Goal: Transaction & Acquisition: Purchase product/service

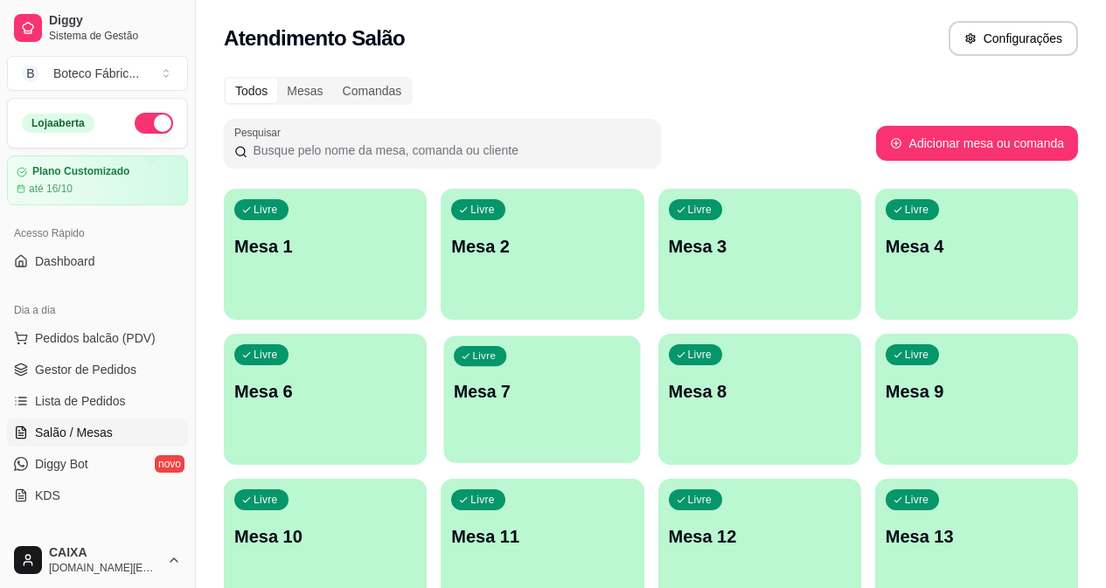
click at [444, 425] on div "Livre Mesa 7" at bounding box center [542, 389] width 197 height 107
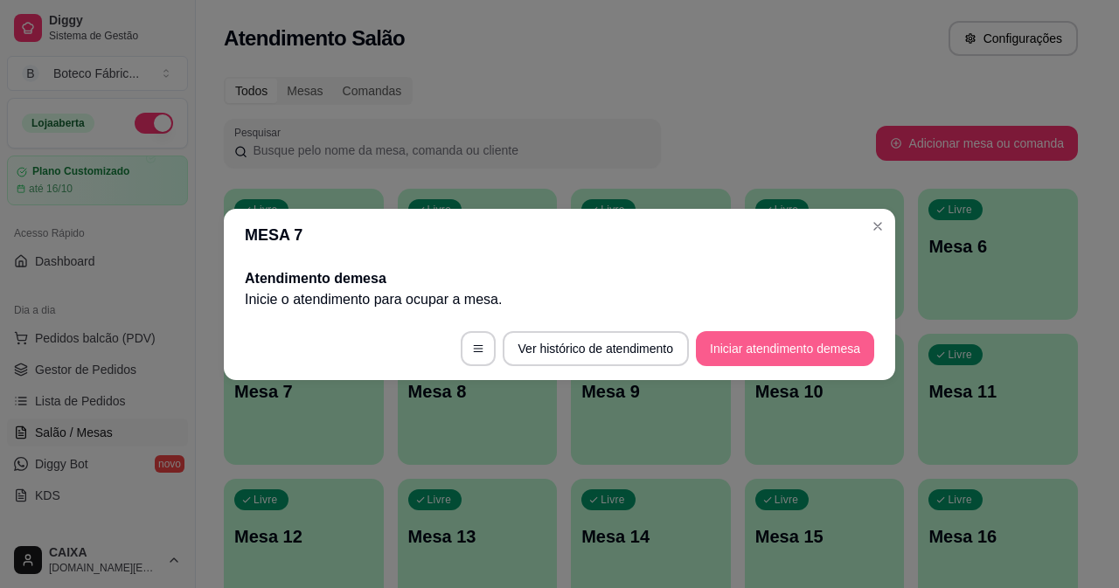
click at [745, 337] on button "Iniciar atendimento de mesa" at bounding box center [785, 348] width 178 height 35
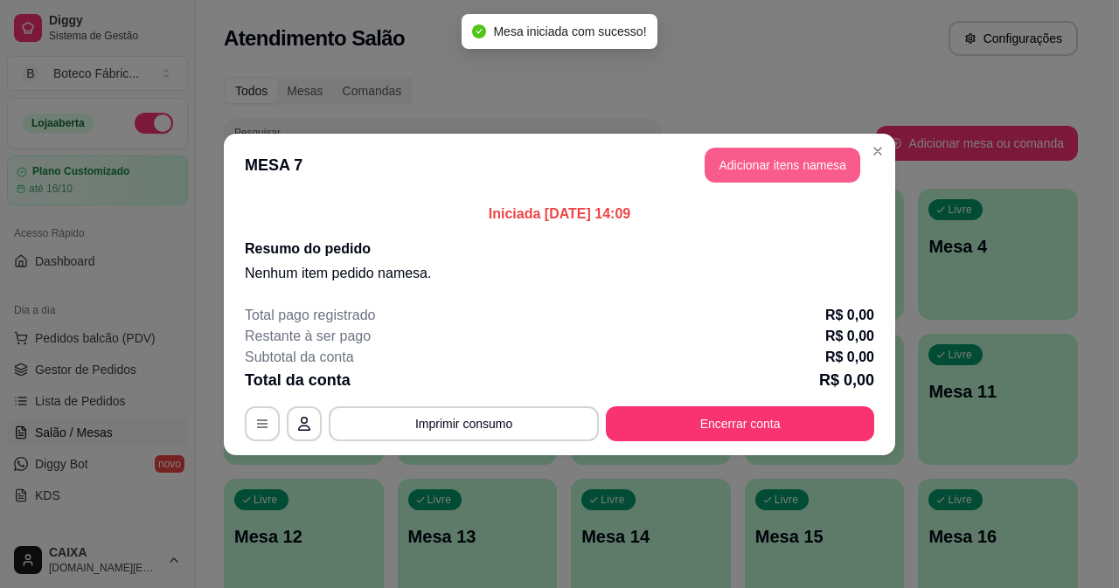
click at [751, 175] on button "Adicionar itens na mesa" at bounding box center [783, 165] width 156 height 35
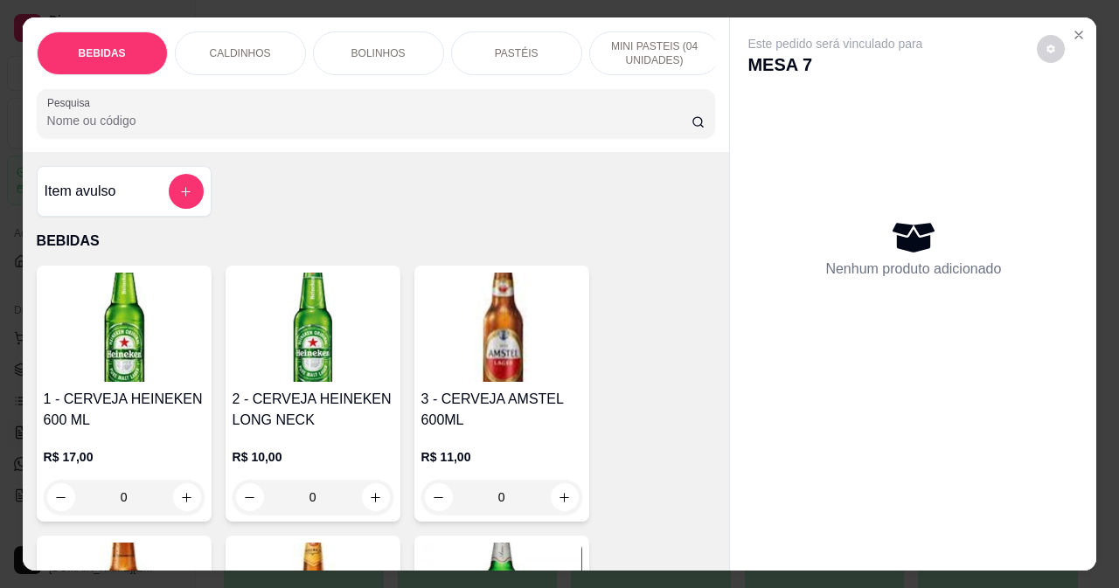
scroll to position [350, 0]
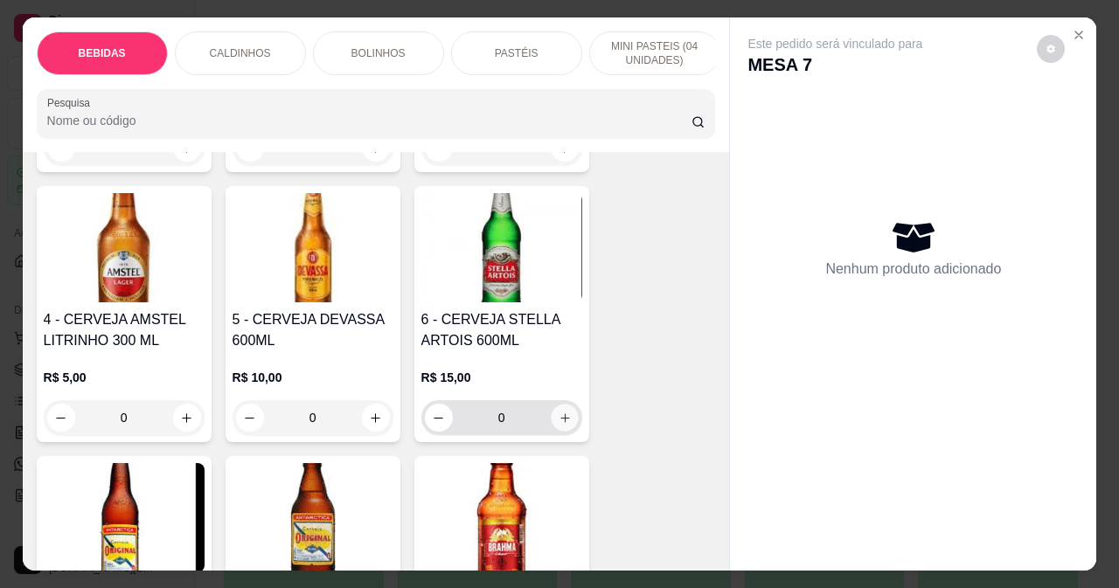
click at [558, 425] on icon "increase-product-quantity" at bounding box center [564, 418] width 13 height 13
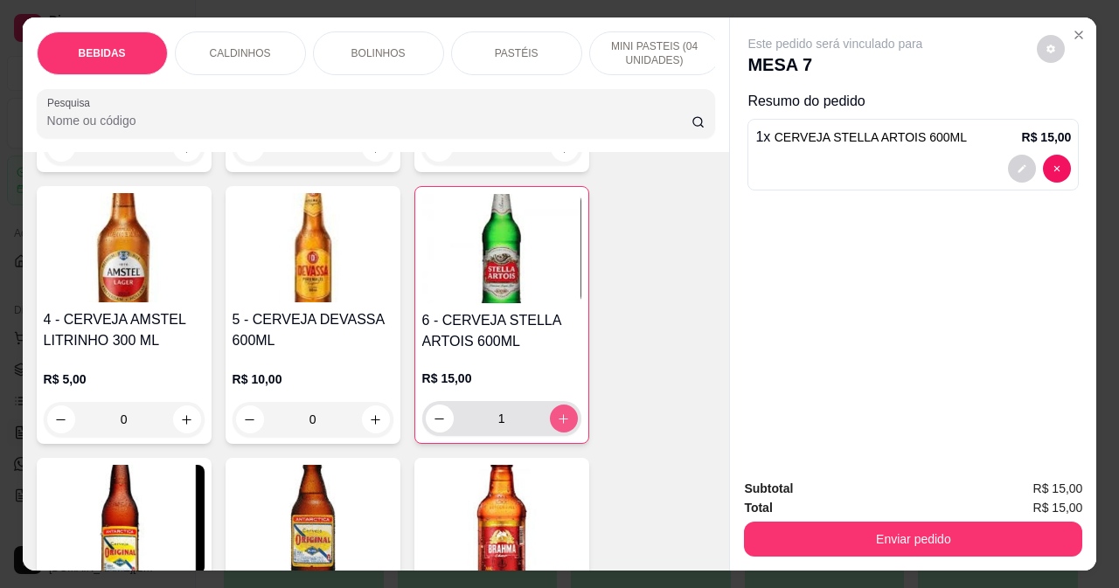
click at [559, 424] on icon "increase-product-quantity" at bounding box center [564, 419] width 10 height 10
click at [477, 303] on img at bounding box center [501, 248] width 159 height 109
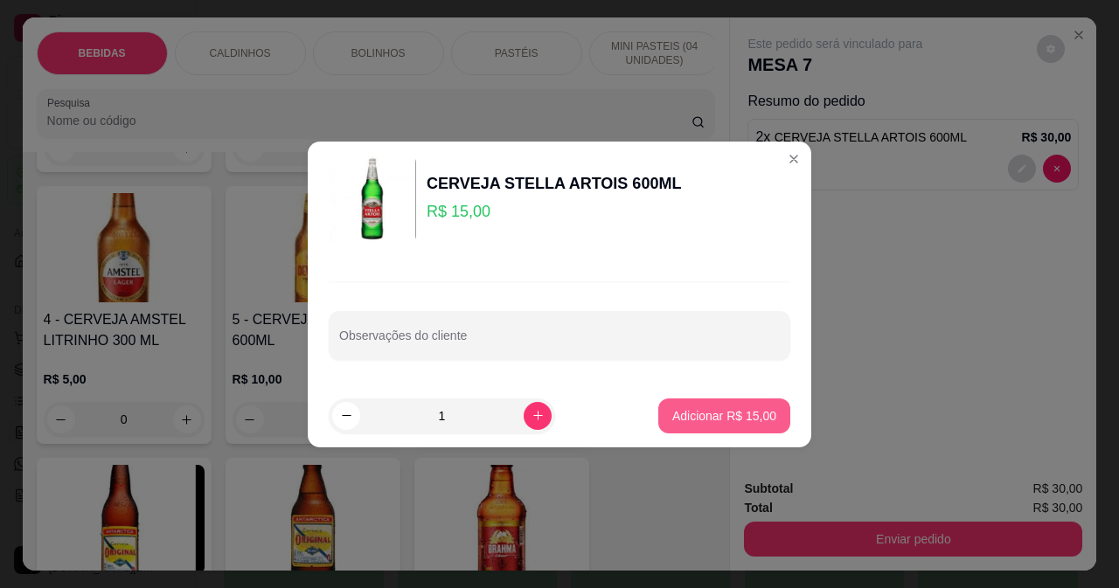
click at [690, 415] on p "Adicionar R$ 15,00" at bounding box center [724, 415] width 104 height 17
type input "3"
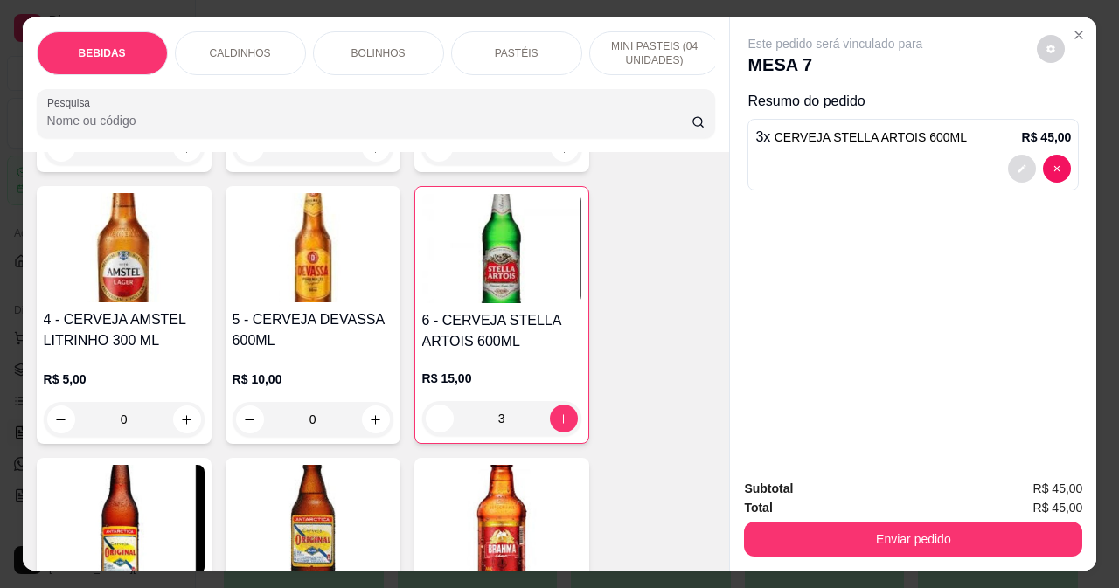
click at [1017, 163] on icon "decrease-product-quantity" at bounding box center [1022, 168] width 10 height 10
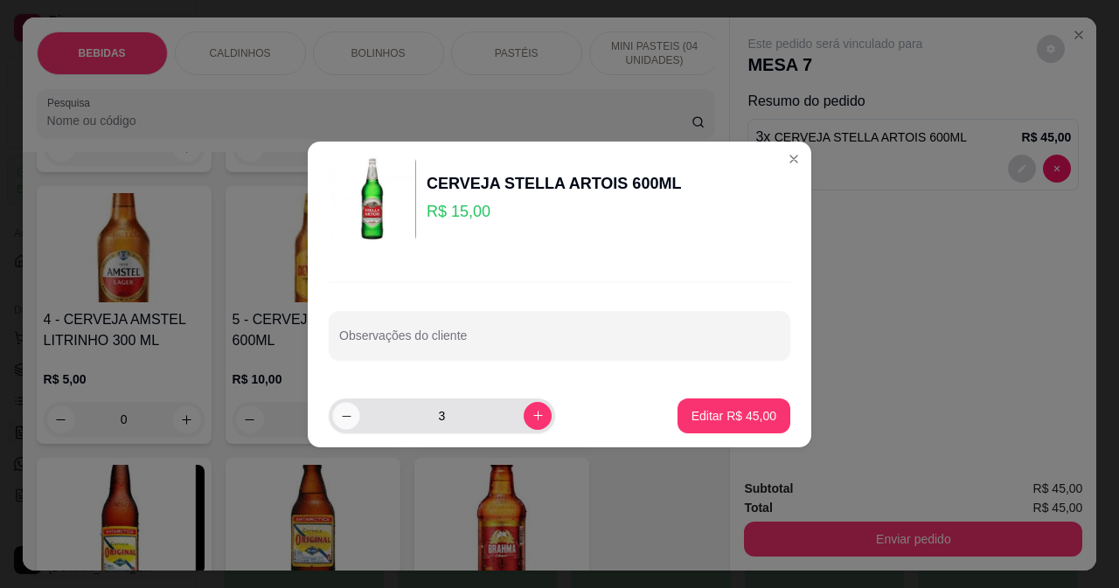
click at [341, 420] on icon "decrease-product-quantity" at bounding box center [346, 415] width 13 height 13
type input "2"
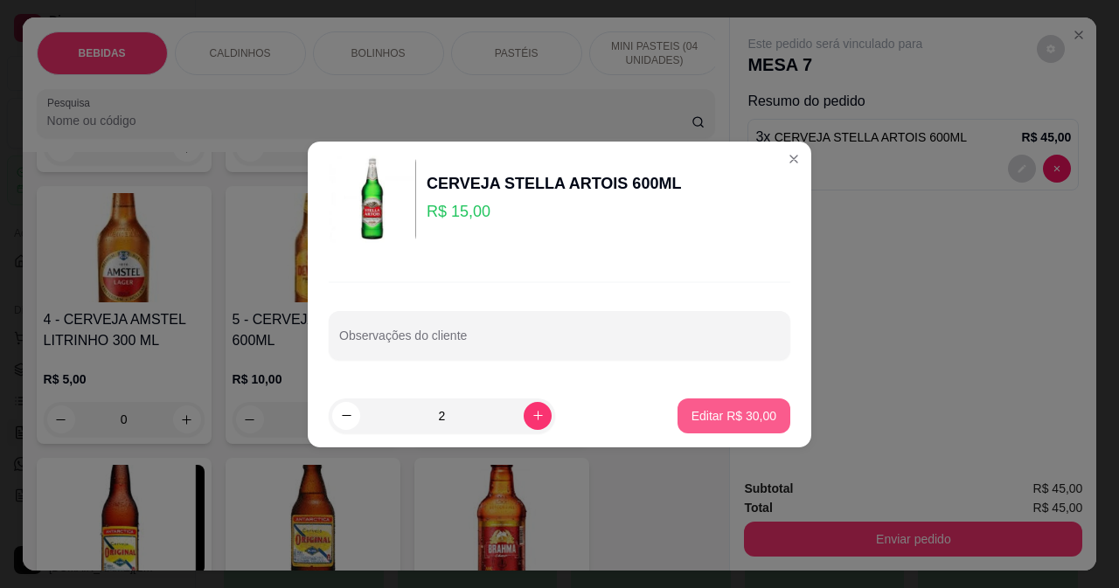
click at [748, 414] on p "Editar R$ 30,00" at bounding box center [733, 415] width 85 height 17
type input "2"
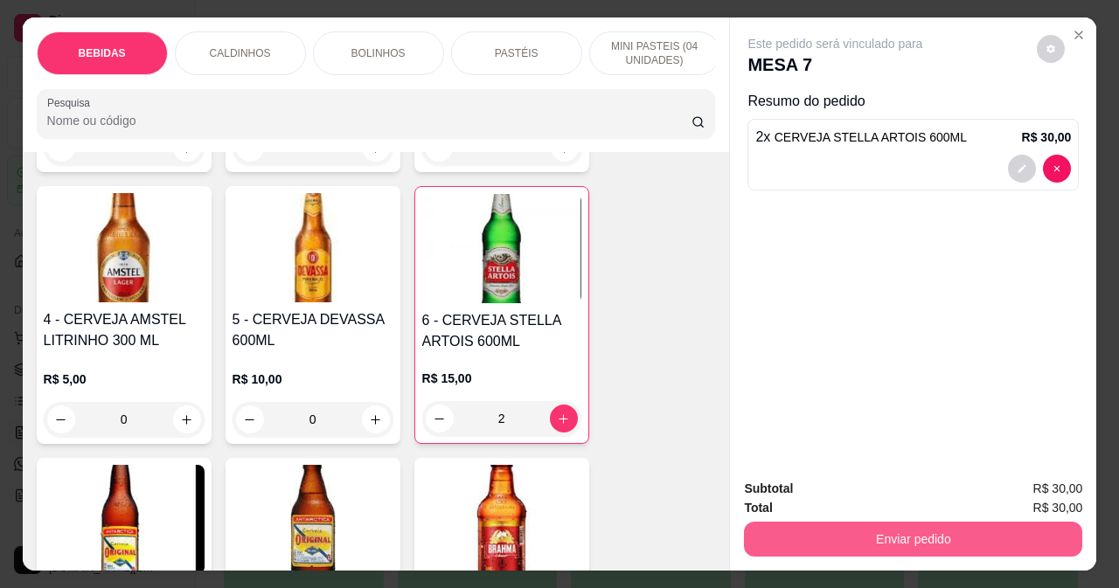
click at [851, 531] on button "Enviar pedido" at bounding box center [913, 539] width 338 height 35
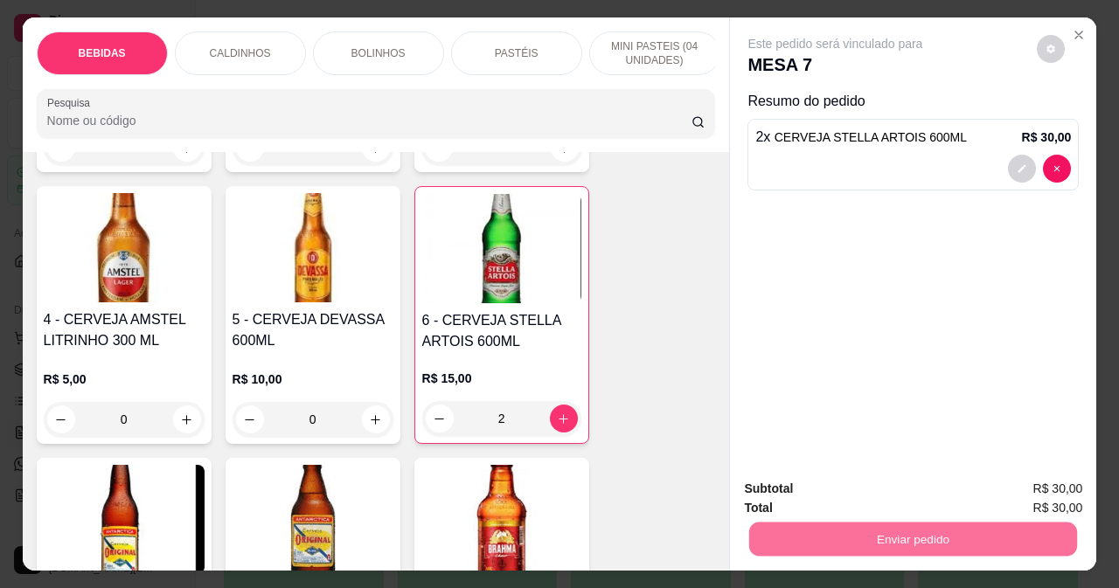
click at [835, 488] on button "Não registrar e enviar pedido" at bounding box center [856, 489] width 182 height 33
